Goal: Task Accomplishment & Management: Manage account settings

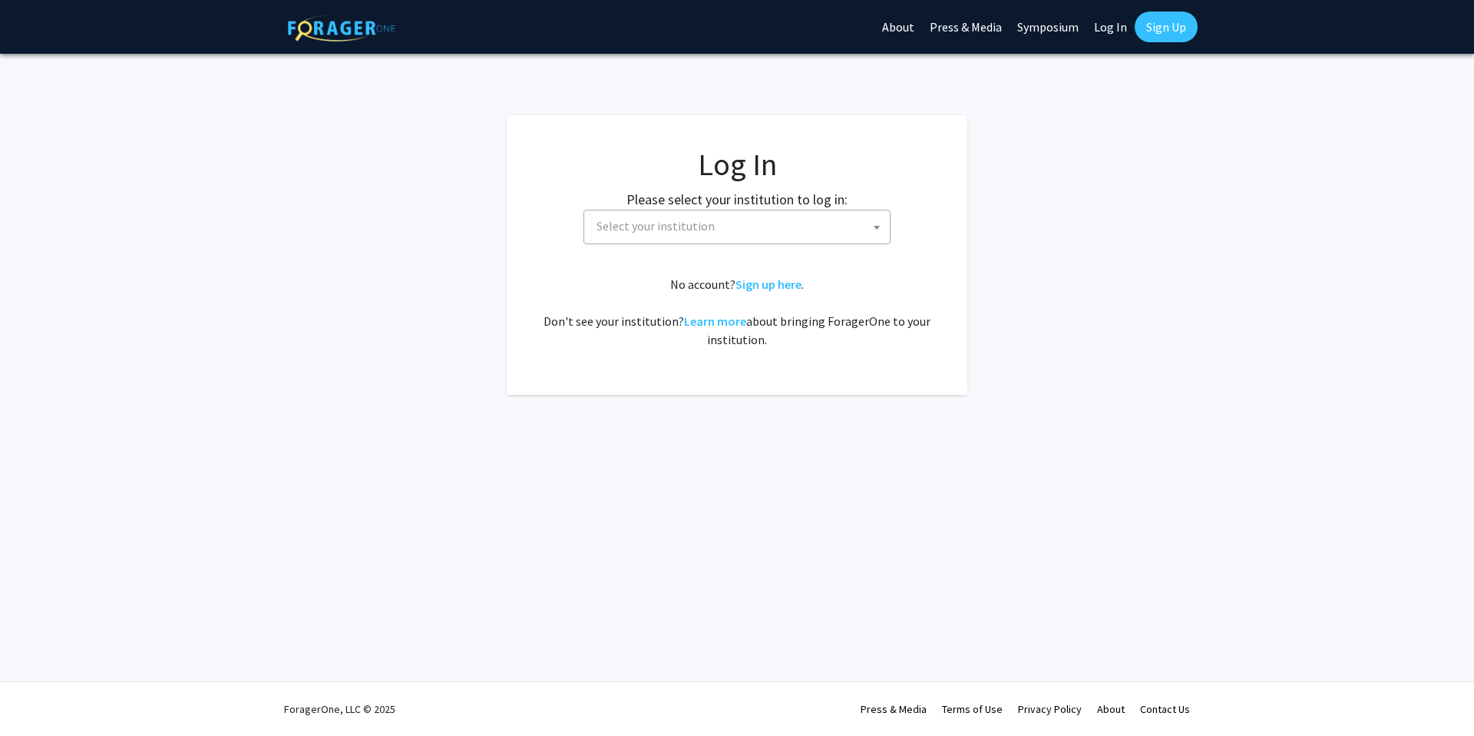
select select
click at [632, 218] on span "Select your institution" at bounding box center [656, 225] width 118 height 15
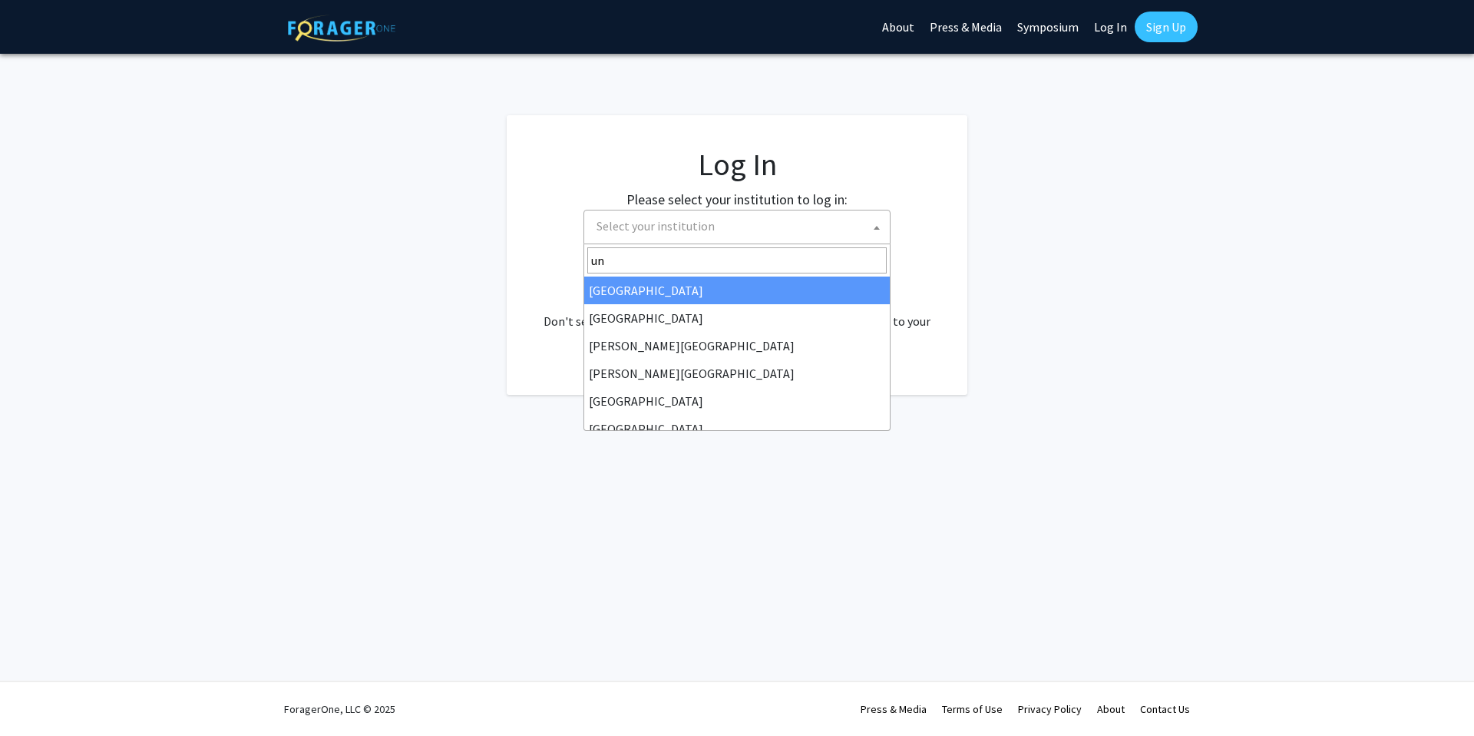
type input "u"
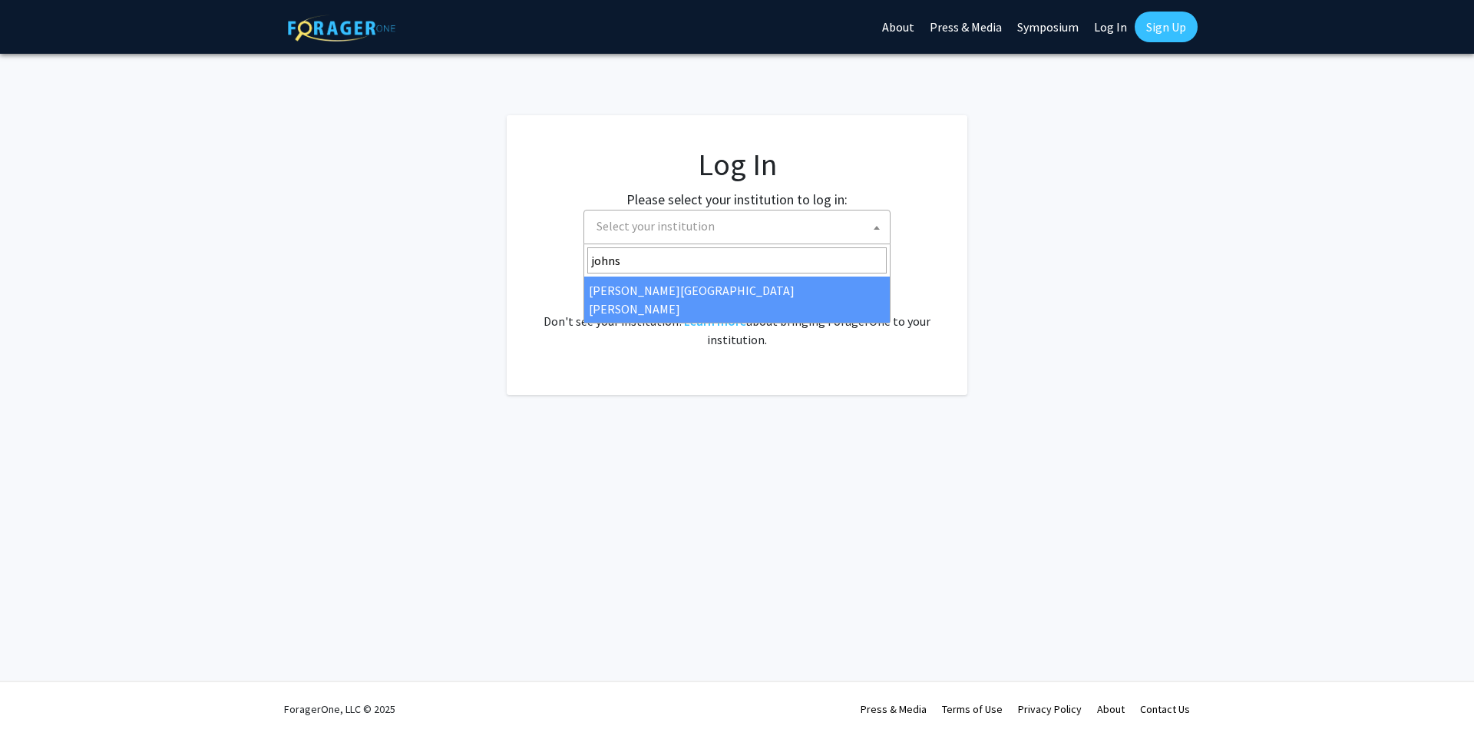
type input "johns"
click at [666, 308] on div "No account? Sign up here . Don't see your institution? Learn more about bringin…" at bounding box center [736, 312] width 399 height 74
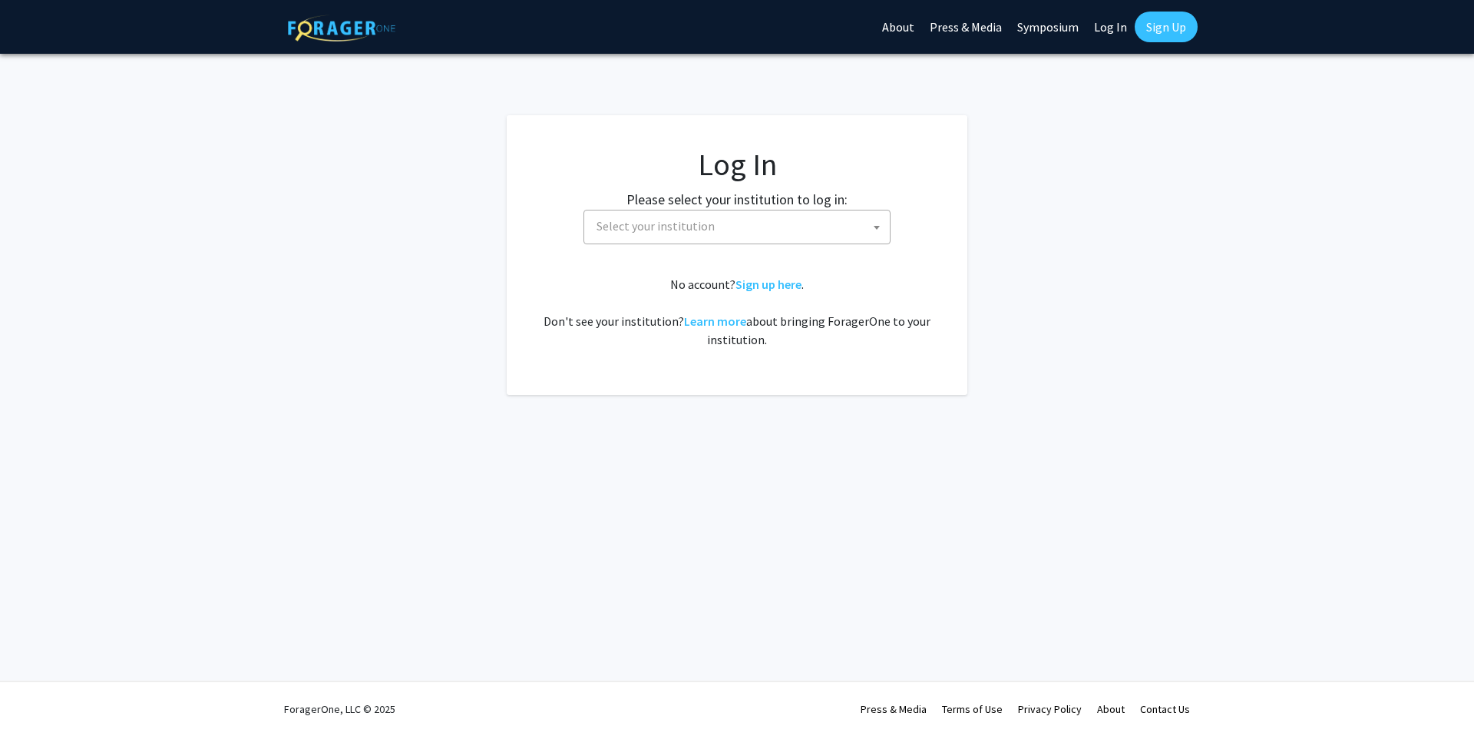
click at [669, 239] on span "Select your institution" at bounding box center [739, 225] width 299 height 31
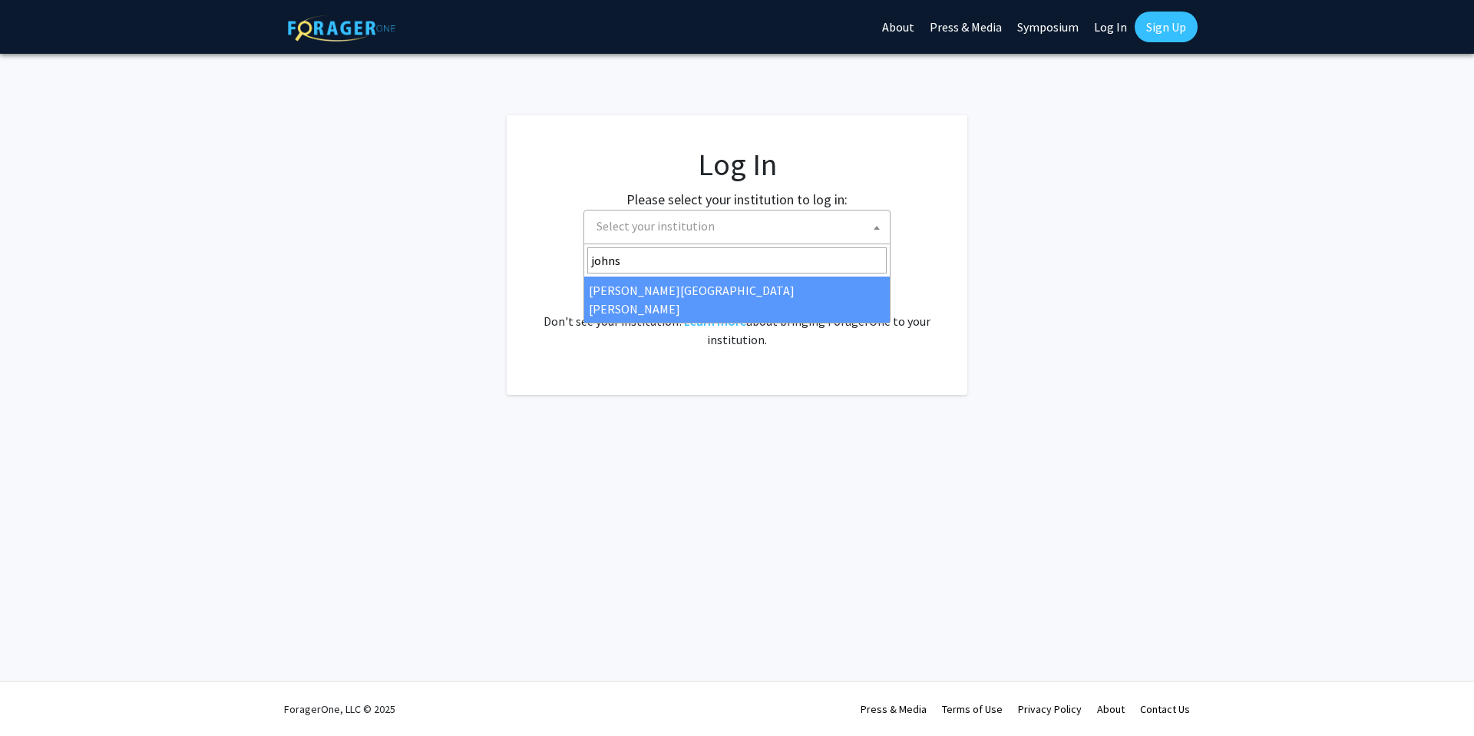
type input "johns"
select select "1"
